Goal: Information Seeking & Learning: Learn about a topic

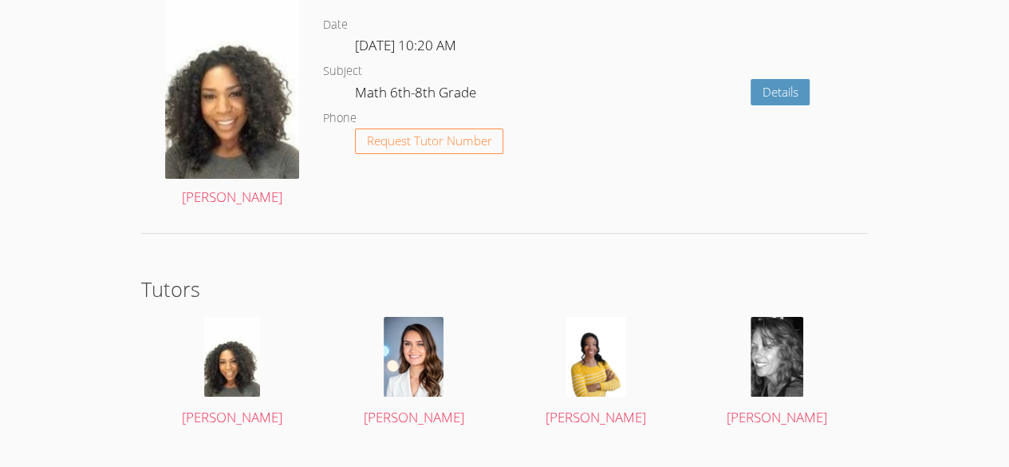
scroll to position [2735, 0]
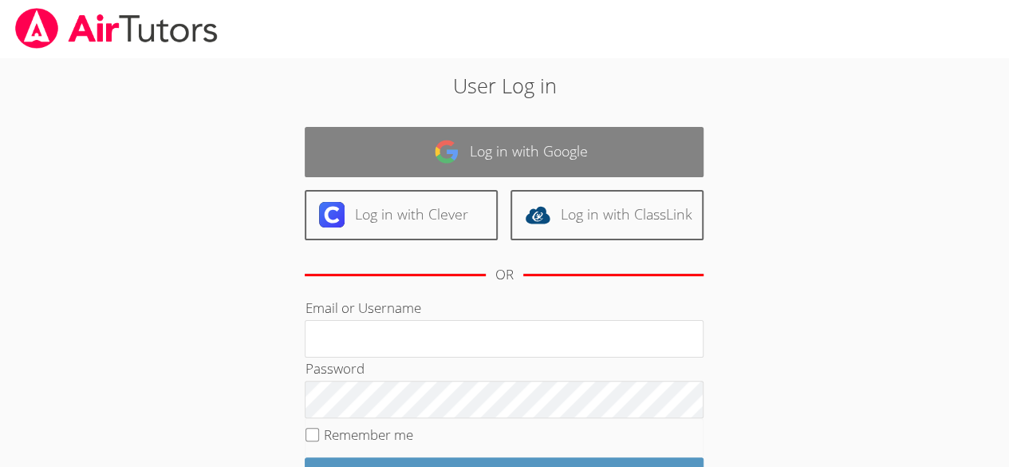
click at [585, 153] on link "Log in with Google" at bounding box center [504, 152] width 399 height 50
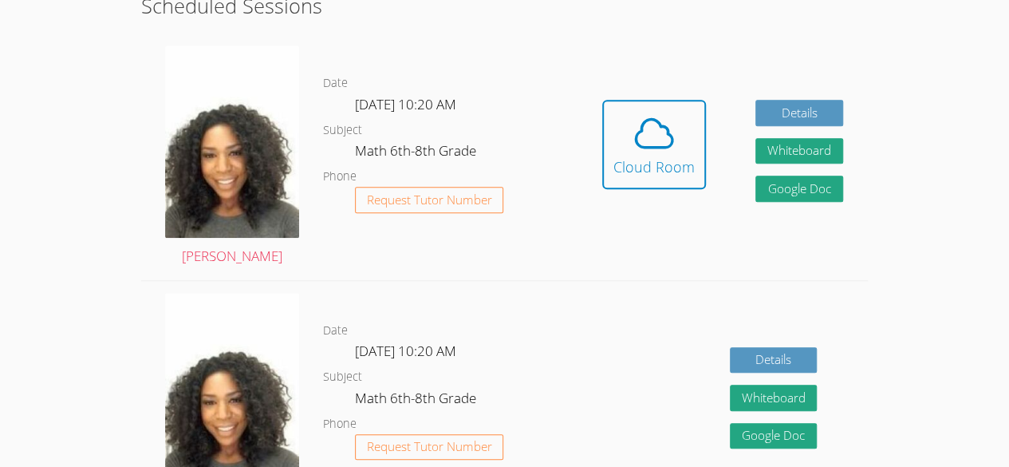
scroll to position [444, 0]
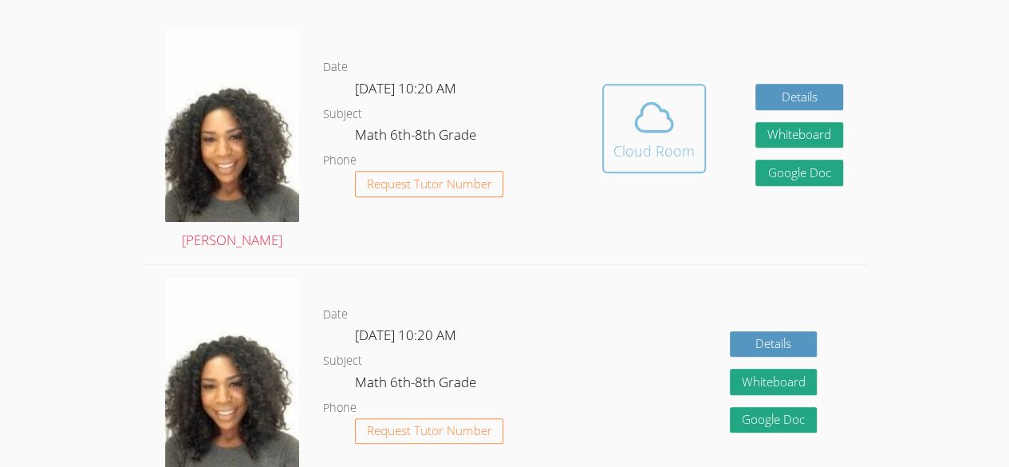
click at [684, 121] on span at bounding box center [653, 117] width 81 height 45
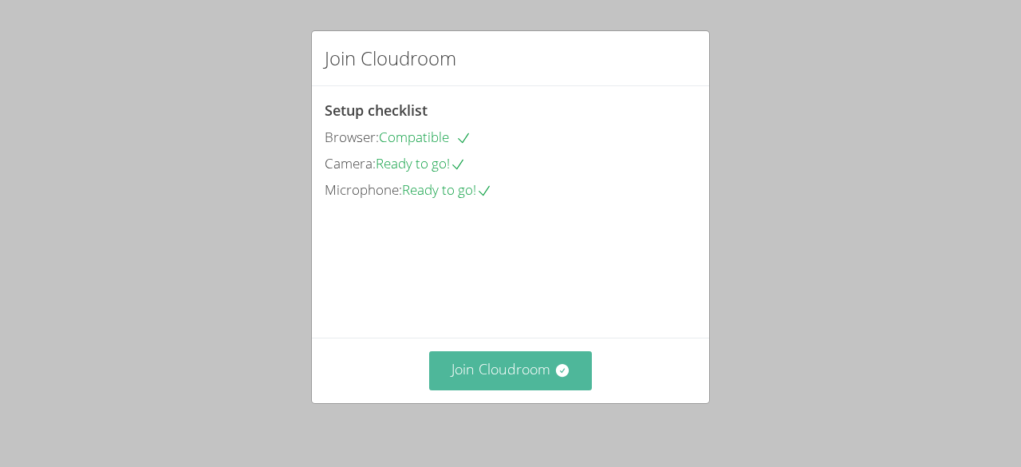
click at [512, 363] on button "Join Cloudroom" at bounding box center [511, 370] width 164 height 39
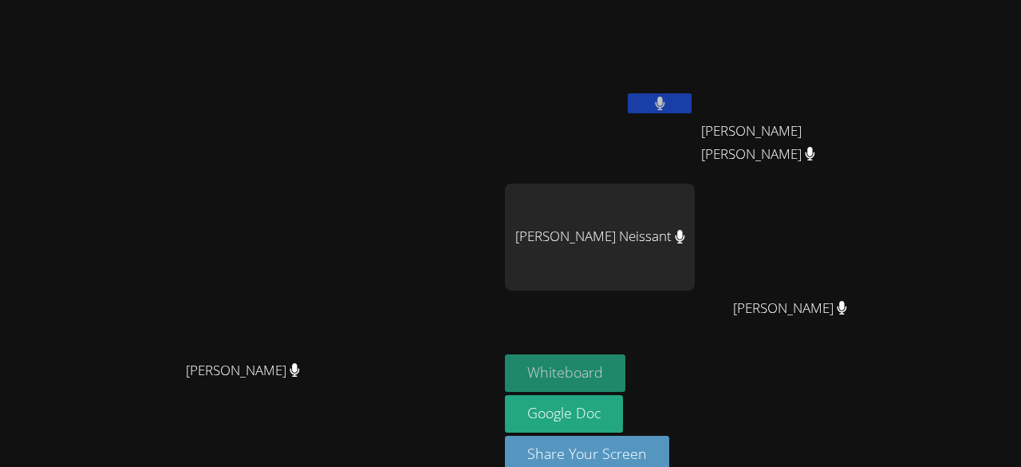
click at [625, 365] on button "Whiteboard" at bounding box center [565, 372] width 120 height 37
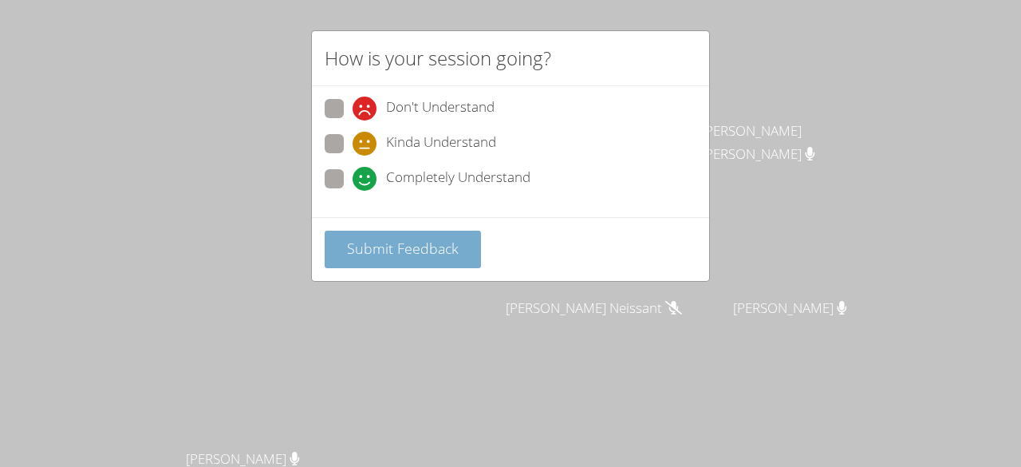
click at [351, 243] on span "Submit Feedback" at bounding box center [403, 248] width 112 height 19
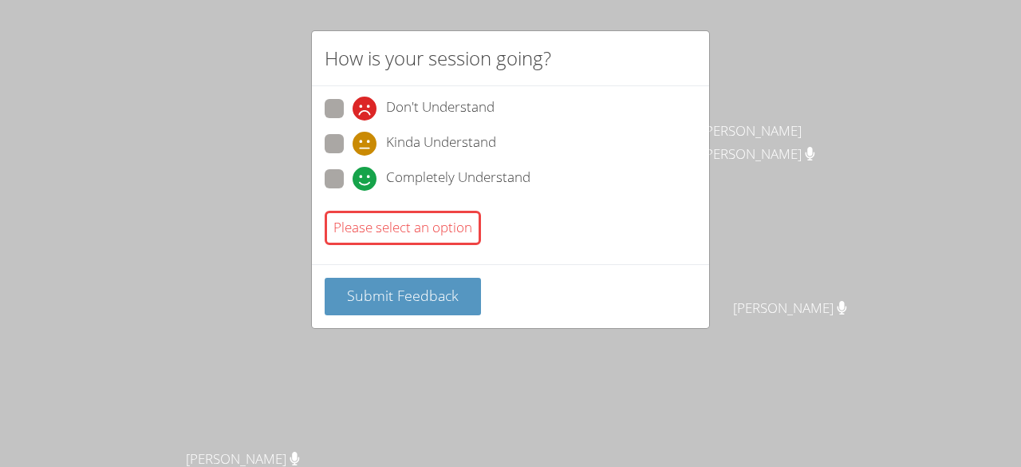
click at [327, 97] on div "Don't Understand Kinda Understand Completely Understand Please select an option" at bounding box center [510, 175] width 397 height 178
click at [392, 278] on button "Submit Feedback" at bounding box center [403, 296] width 156 height 37
click at [353, 156] on span at bounding box center [353, 156] width 0 height 0
click at [353, 139] on input "Kinda Understand" at bounding box center [360, 141] width 14 height 14
radio input "true"
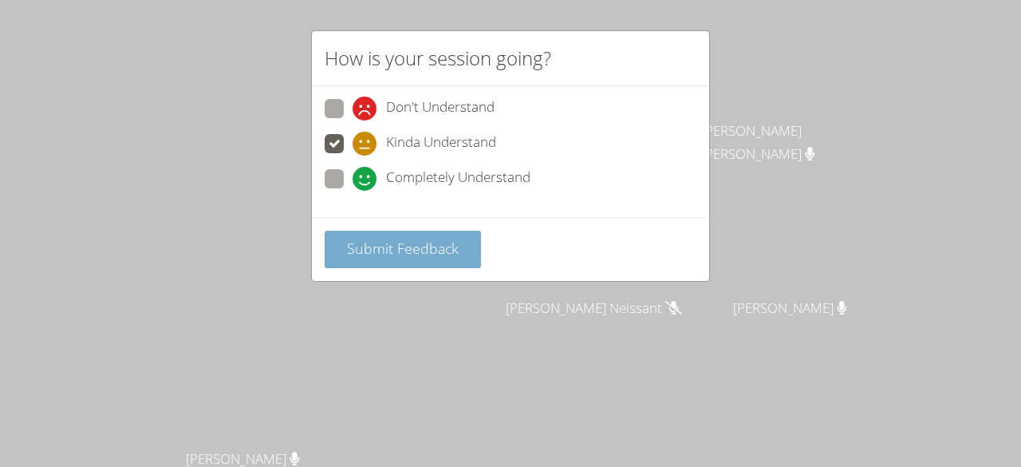
click at [386, 258] on button "Submit Feedback" at bounding box center [403, 249] width 156 height 37
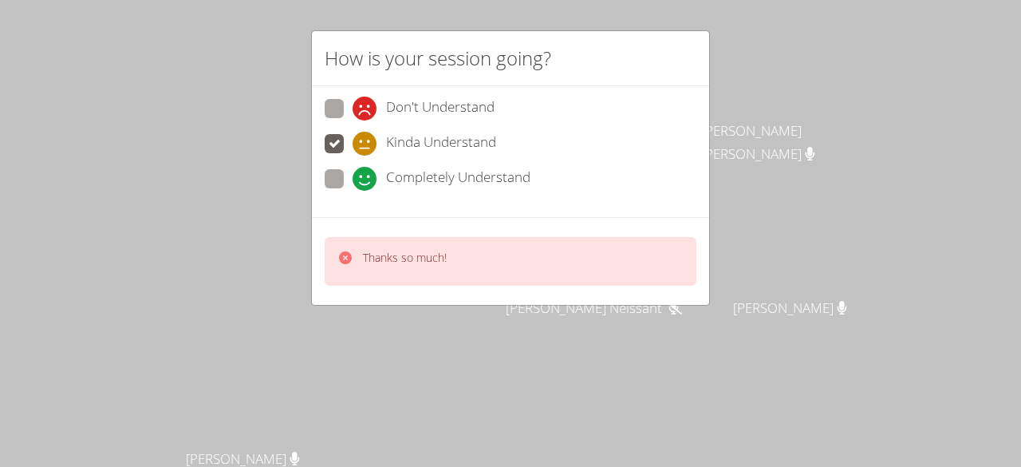
click at [515, 273] on div "Thanks so much!" at bounding box center [511, 261] width 372 height 49
click at [491, 263] on div "Thanks so much!" at bounding box center [511, 261] width 372 height 49
click at [346, 227] on div "Thanks so much!" at bounding box center [510, 261] width 397 height 88
click at [775, 27] on div "How is your session going? Don't Understand Kinda Understand Completely Underst…" at bounding box center [510, 233] width 1021 height 467
